Goal: Information Seeking & Learning: Learn about a topic

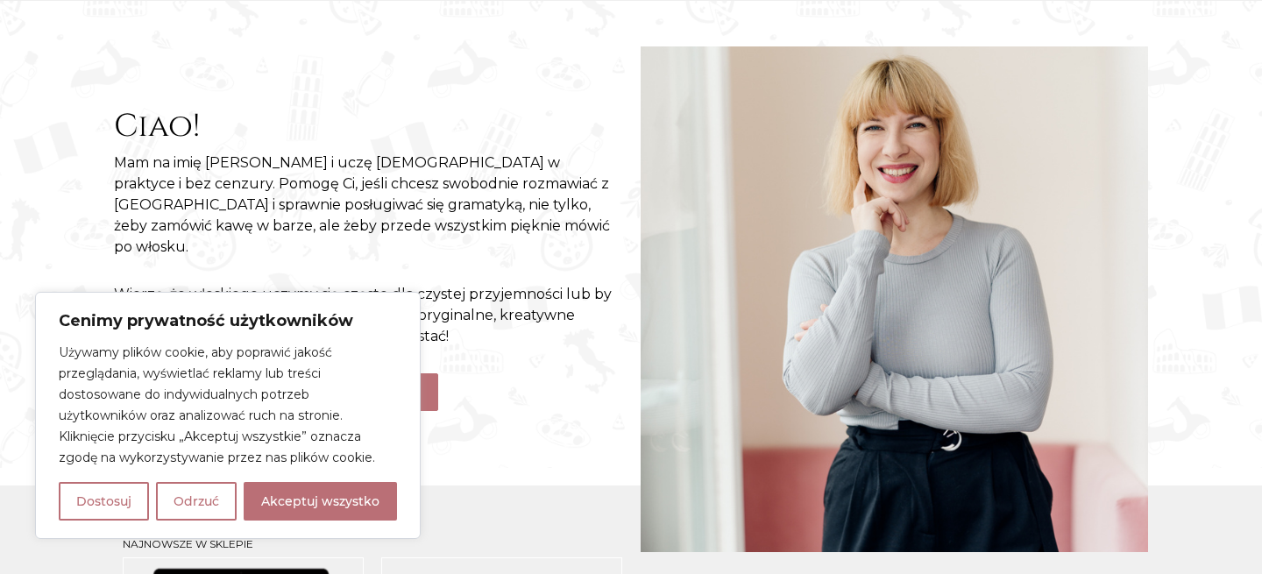
click at [333, 379] on p "Używamy plików cookie, aby poprawić jakość przeglądania, wyświetlać reklamy lub…" at bounding box center [228, 405] width 338 height 126
click at [319, 504] on button "Akceptuj wszystko" at bounding box center [320, 501] width 153 height 39
checkbox input "true"
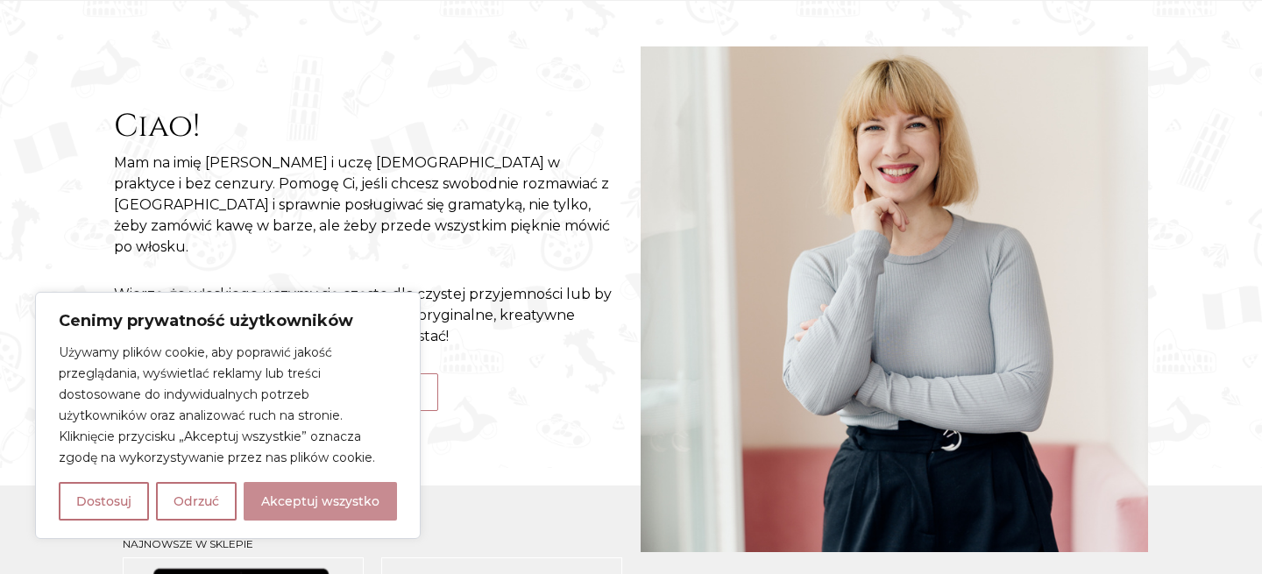
checkbox input "true"
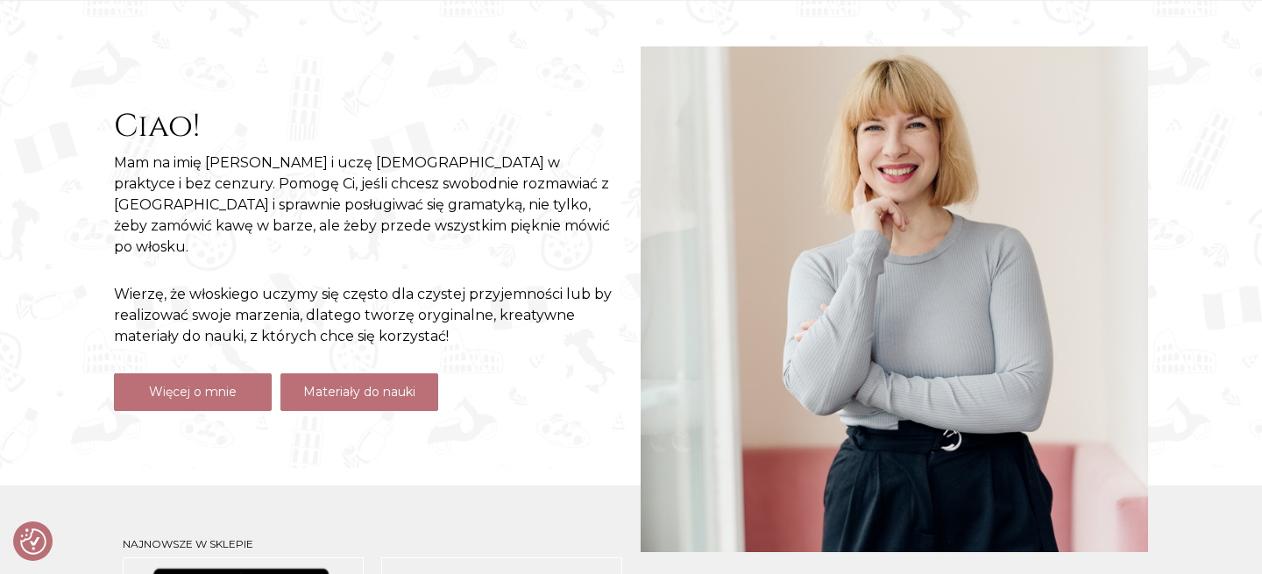
click at [333, 390] on link "Materiały do nauki" at bounding box center [359, 392] width 158 height 38
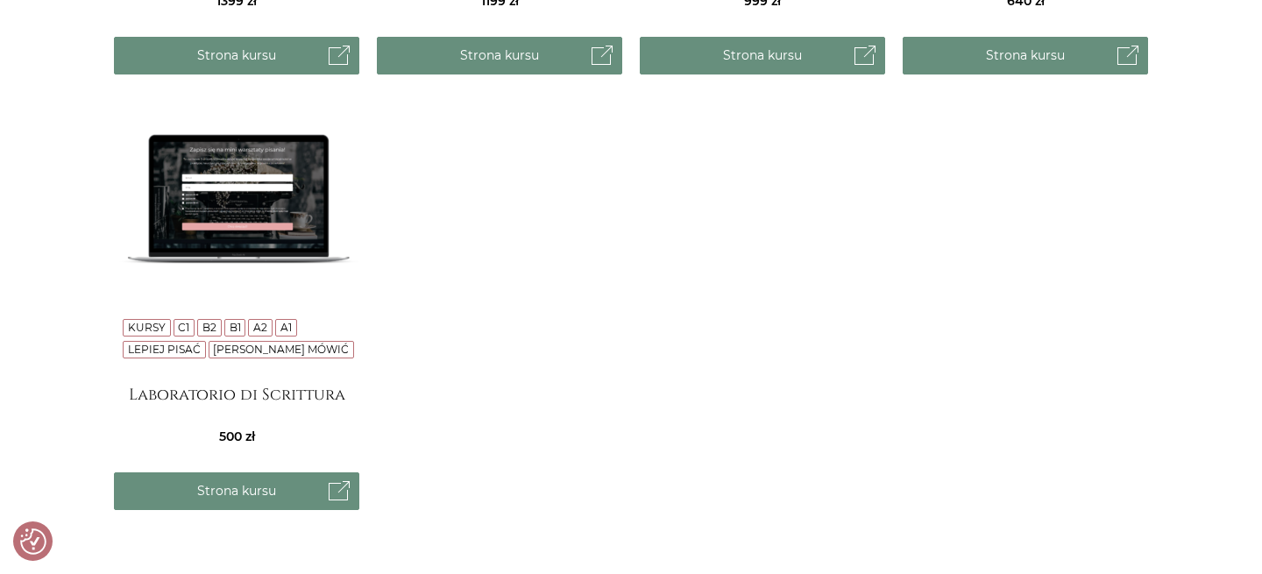
scroll to position [1792, 0]
